Goal: Book appointment/travel/reservation

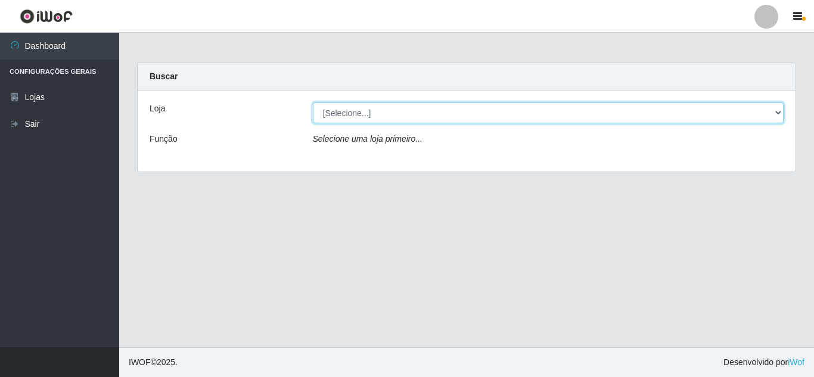
click at [406, 112] on select "[Selecione...] Queiroz [GEOGRAPHIC_DATA] - [GEOGRAPHIC_DATA]" at bounding box center [548, 112] width 471 height 21
click at [313, 102] on select "[Selecione...] Queiroz [GEOGRAPHIC_DATA] - [GEOGRAPHIC_DATA]" at bounding box center [548, 112] width 471 height 21
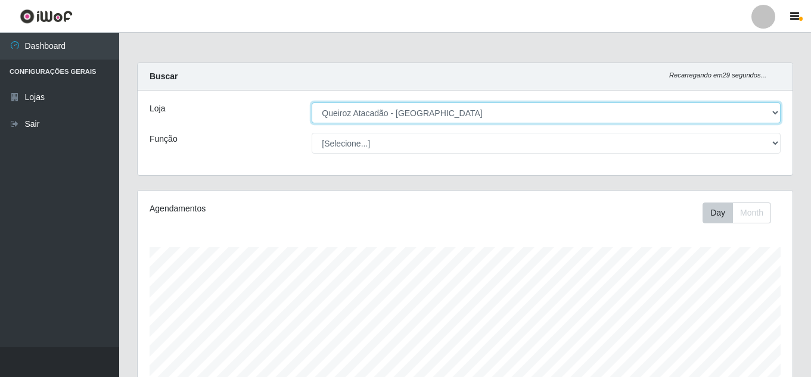
scroll to position [247, 654]
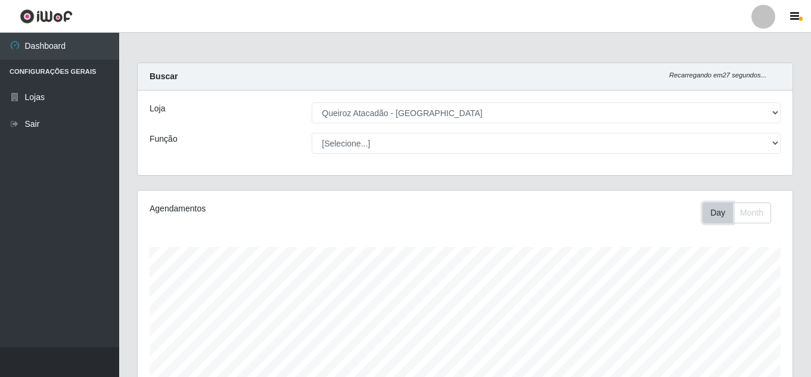
click at [722, 213] on button "Day" at bounding box center [717, 212] width 30 height 21
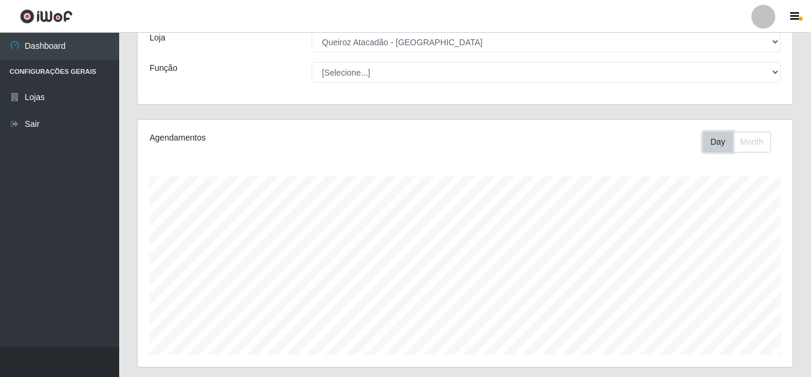
scroll to position [70, 0]
click at [751, 144] on button "Month" at bounding box center [751, 143] width 39 height 21
click at [711, 147] on button "Day" at bounding box center [717, 143] width 30 height 21
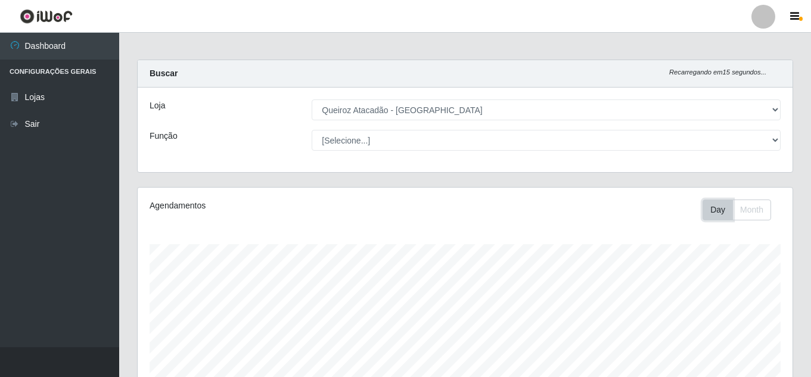
scroll to position [0, 0]
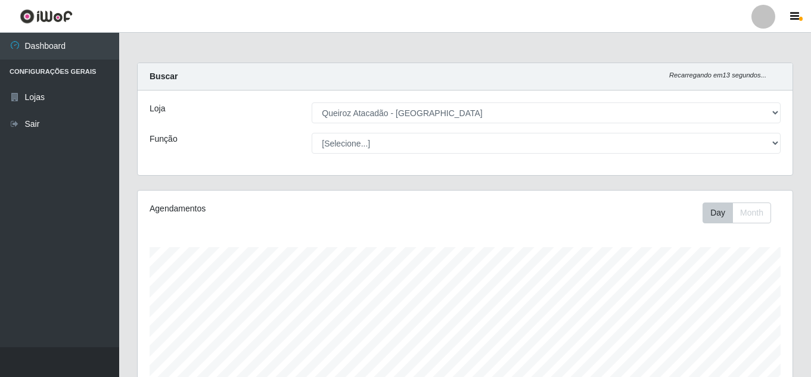
click at [708, 229] on div "Agendamentos Day Month" at bounding box center [465, 314] width 654 height 247
click at [711, 221] on button "Day" at bounding box center [717, 212] width 30 height 21
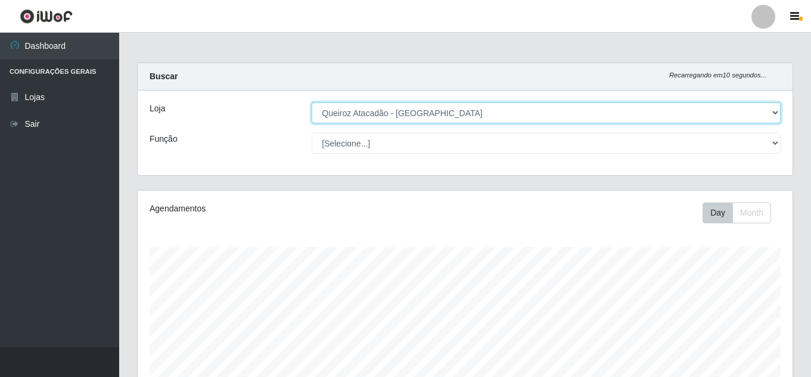
click at [697, 102] on select "[Selecione...] Queiroz [GEOGRAPHIC_DATA] - [GEOGRAPHIC_DATA]" at bounding box center [545, 112] width 469 height 21
click at [312, 102] on select "[Selecione...] Queiroz [GEOGRAPHIC_DATA] - [GEOGRAPHIC_DATA]" at bounding box center [545, 112] width 469 height 21
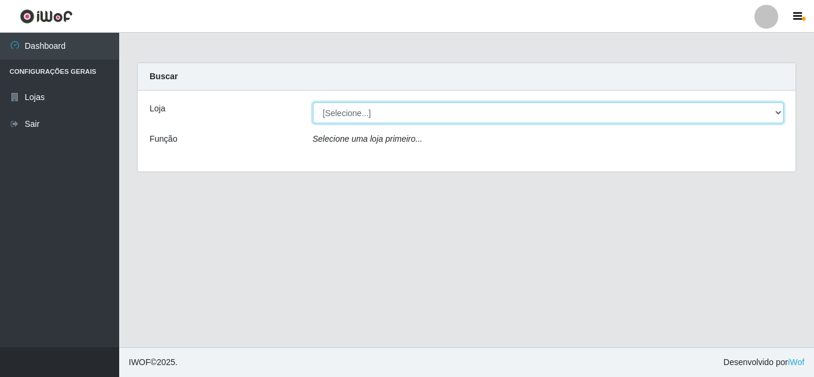
drag, startPoint x: 665, startPoint y: 110, endPoint x: 662, endPoint y: 122, distance: 12.3
click at [665, 110] on select "[Selecione...] Queiroz [GEOGRAPHIC_DATA] - [GEOGRAPHIC_DATA]" at bounding box center [548, 112] width 471 height 21
select select "462"
click at [313, 102] on select "[Selecione...] Queiroz [GEOGRAPHIC_DATA] - [GEOGRAPHIC_DATA]" at bounding box center [548, 112] width 471 height 21
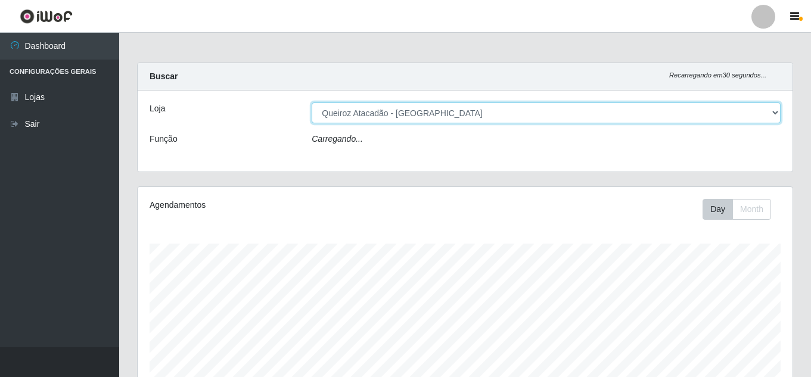
scroll to position [247, 654]
